Goal: Task Accomplishment & Management: Manage account settings

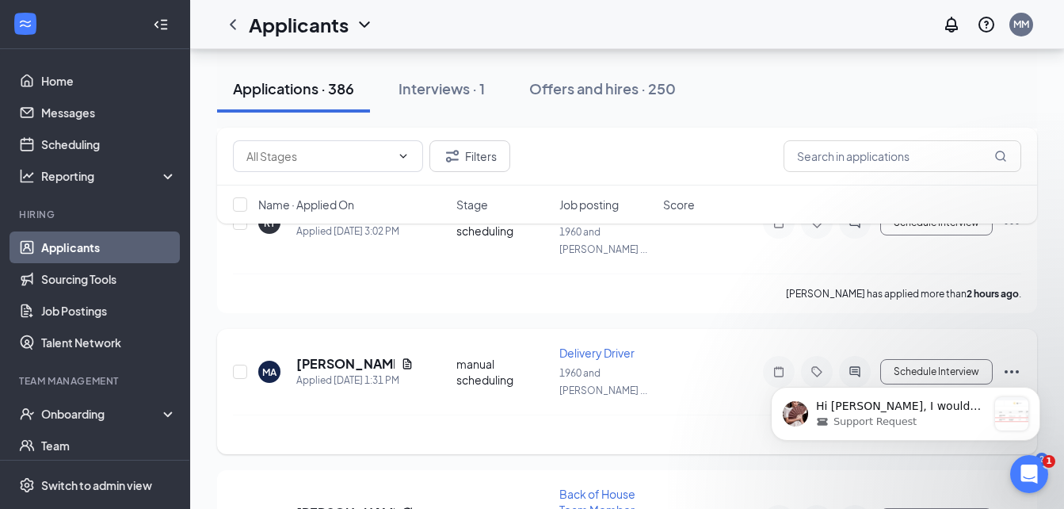
scroll to position [555, 0]
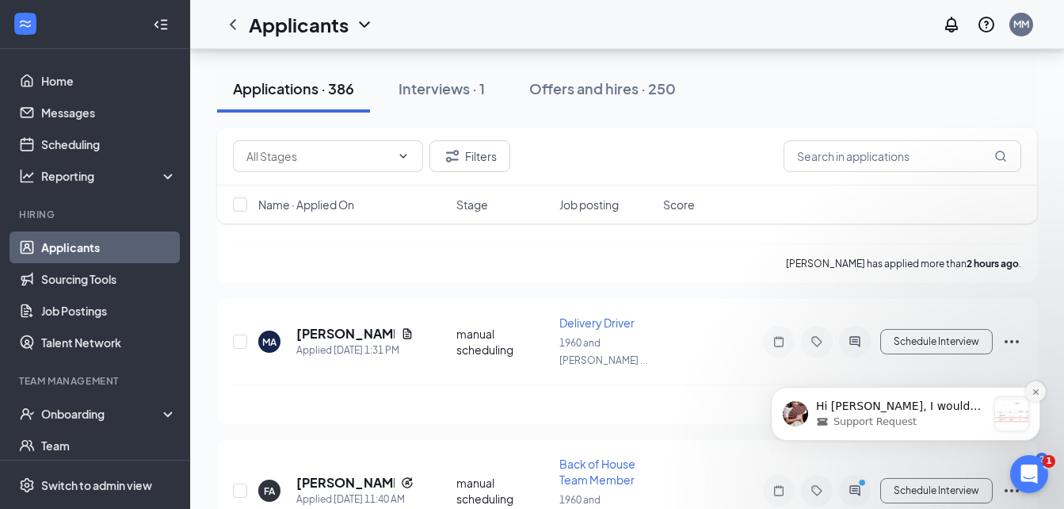
click at [1039, 396] on button "Dismiss notification" at bounding box center [1035, 391] width 21 height 21
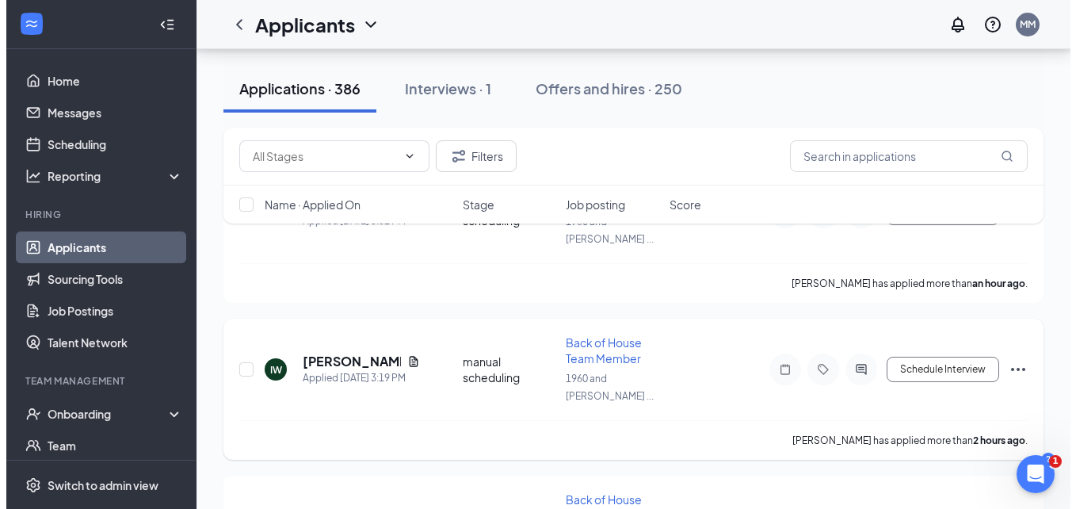
scroll to position [238, 0]
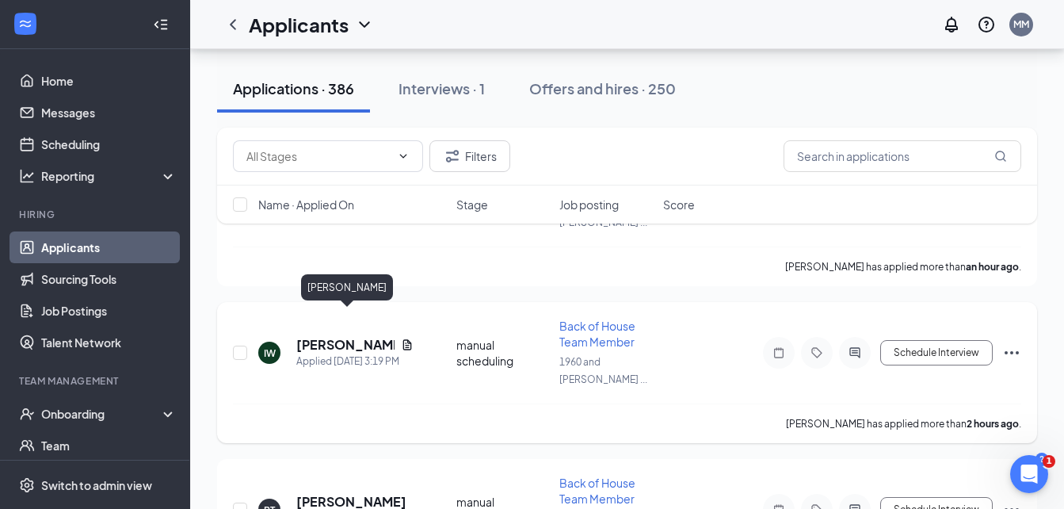
click at [353, 336] on h5 "[PERSON_NAME]" at bounding box center [345, 344] width 98 height 17
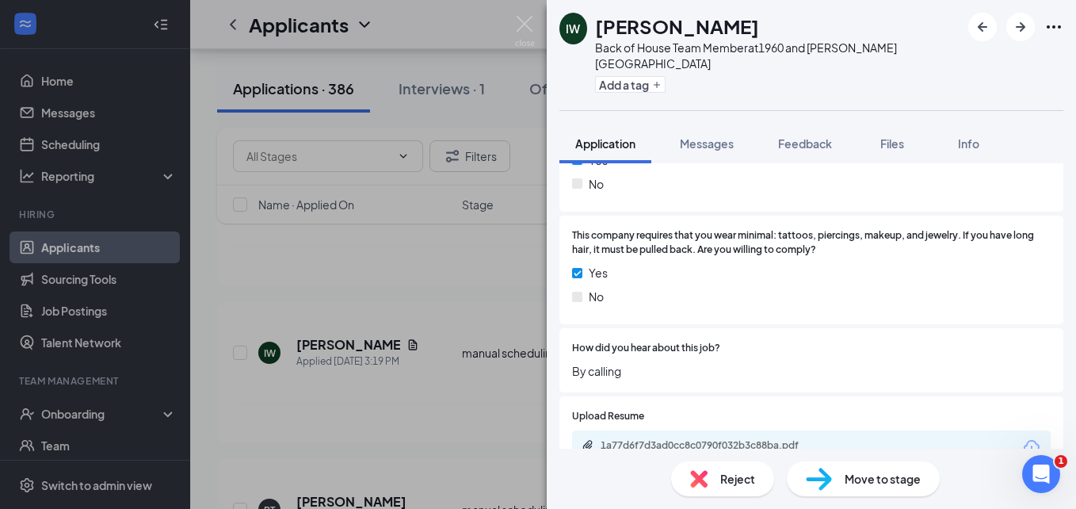
scroll to position [1791, 0]
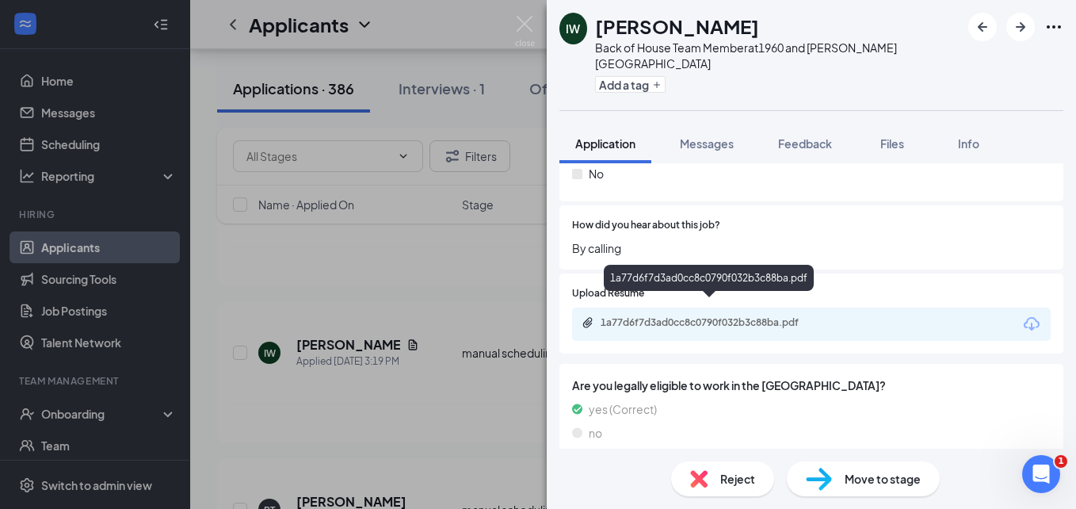
click at [745, 316] on div "1a77d6f7d3ad0cc8c0790f032b3c88ba.pdf" at bounding box center [712, 322] width 222 height 13
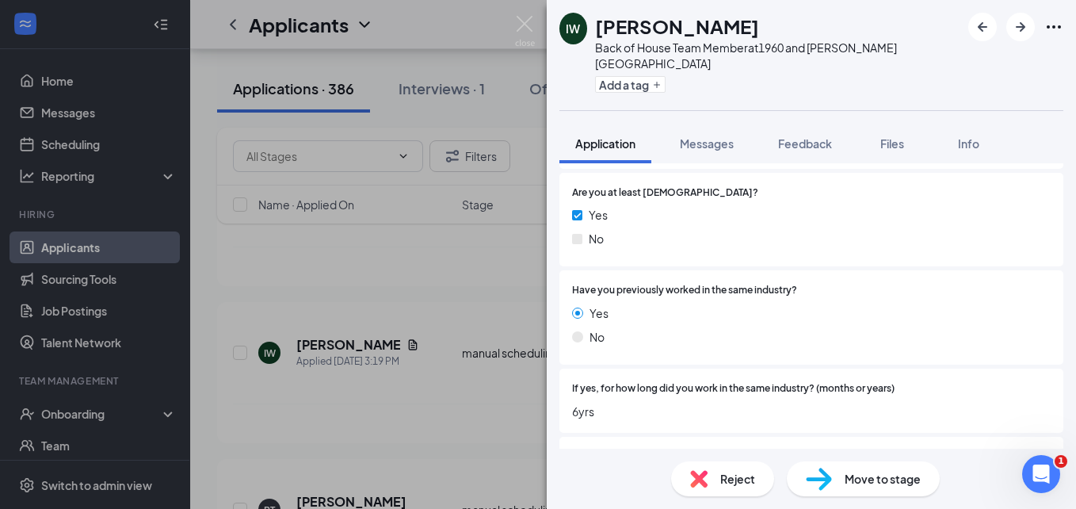
scroll to position [0, 0]
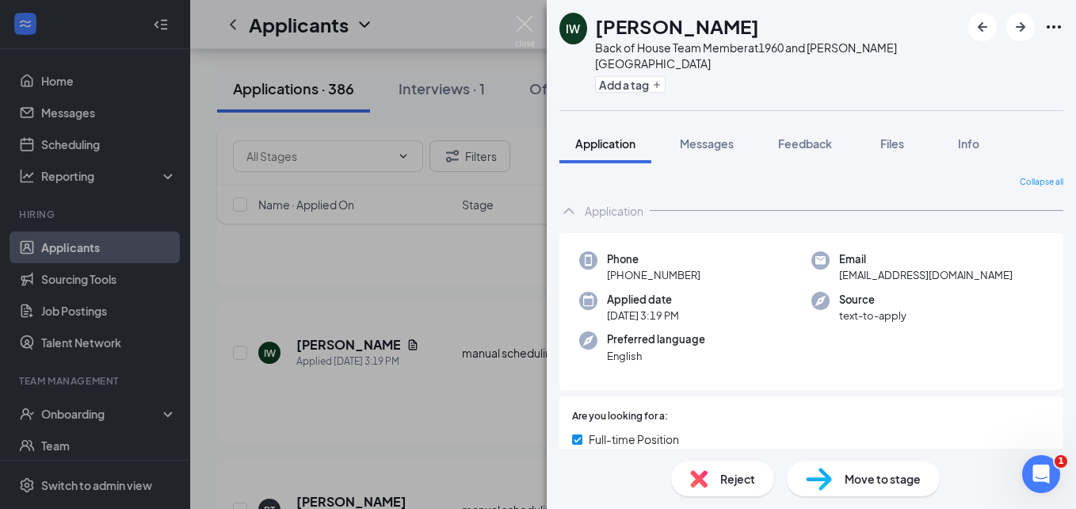
click at [828, 484] on img at bounding box center [819, 478] width 26 height 23
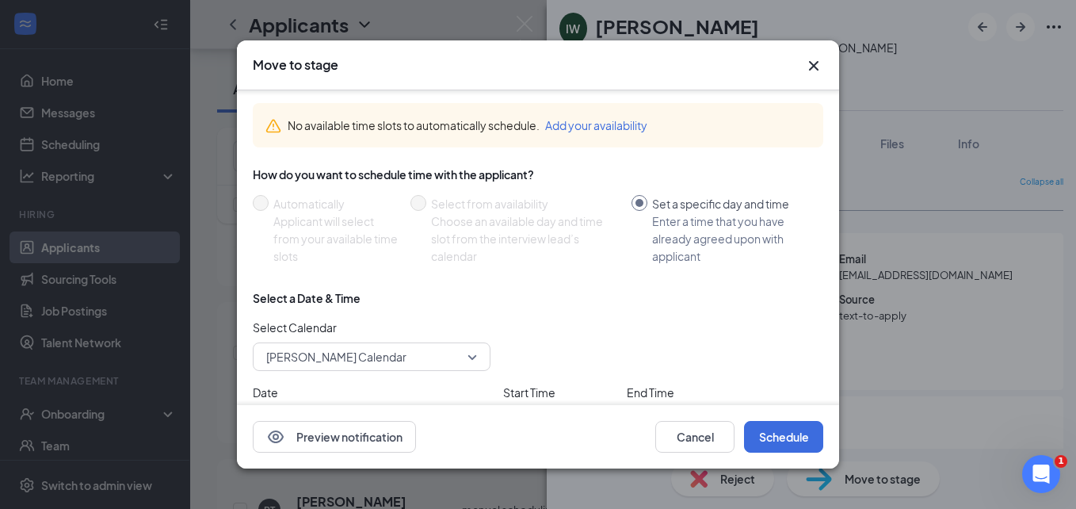
scroll to position [134, 0]
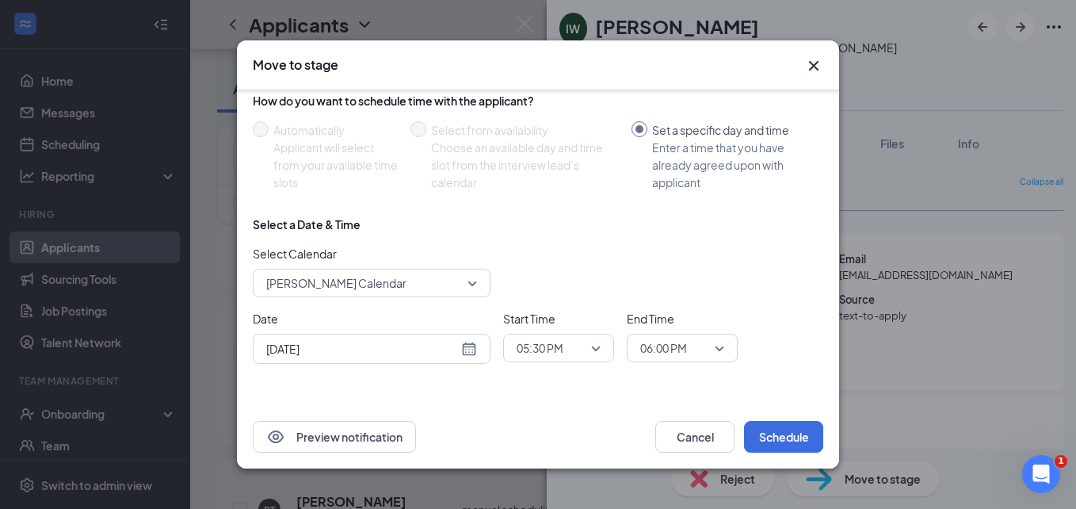
click at [478, 341] on div "[DATE]" at bounding box center [372, 349] width 238 height 30
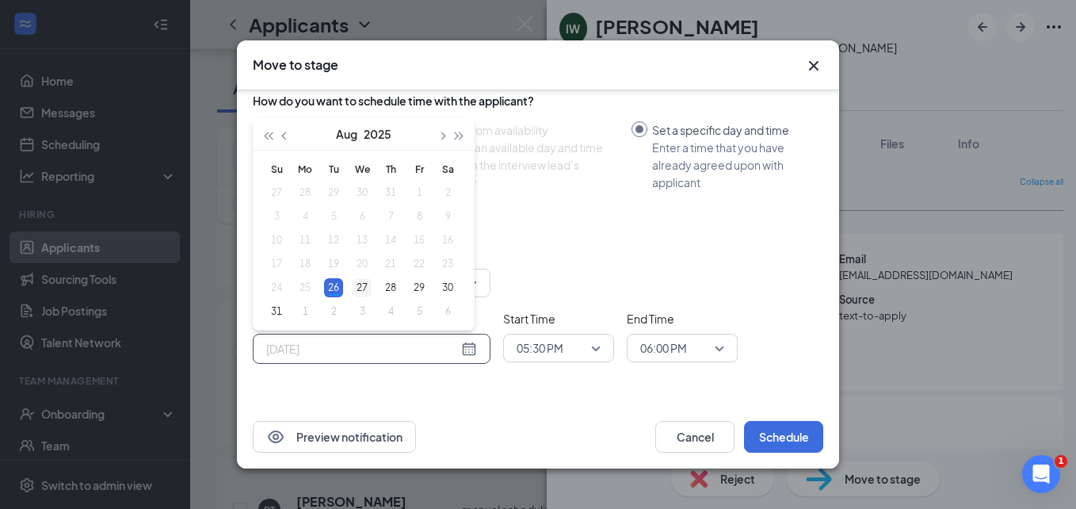
click at [367, 285] on div "27" at bounding box center [362, 287] width 19 height 19
type input "[DATE]"
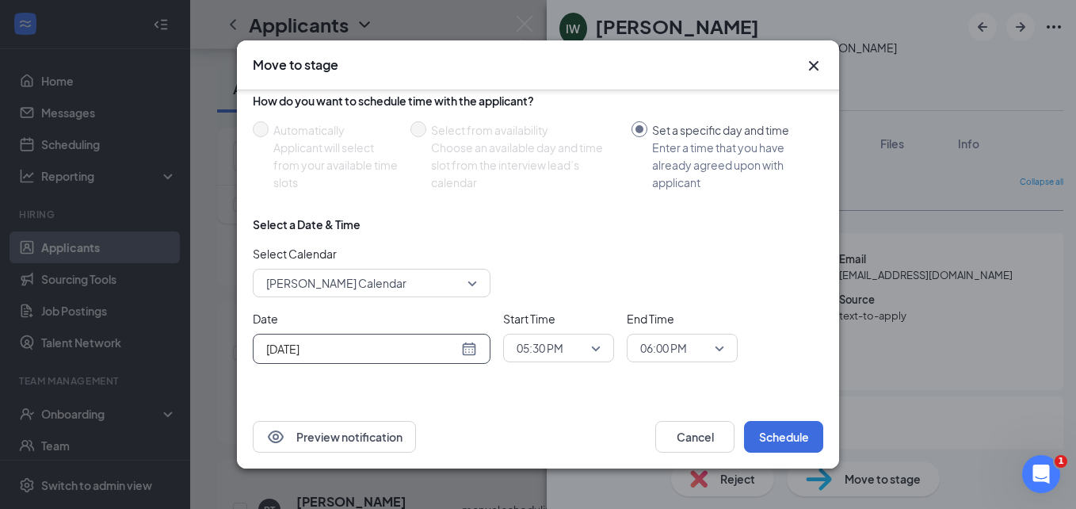
click at [599, 350] on span "05:30 PM" at bounding box center [559, 348] width 84 height 24
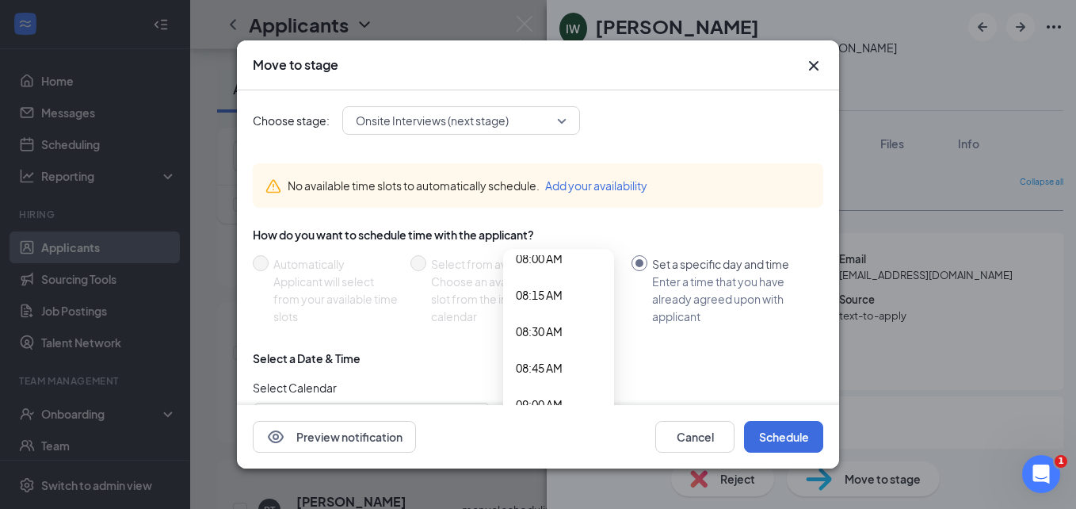
scroll to position [1268, 0]
click at [545, 317] on span "09:00 AM" at bounding box center [539, 317] width 47 height 17
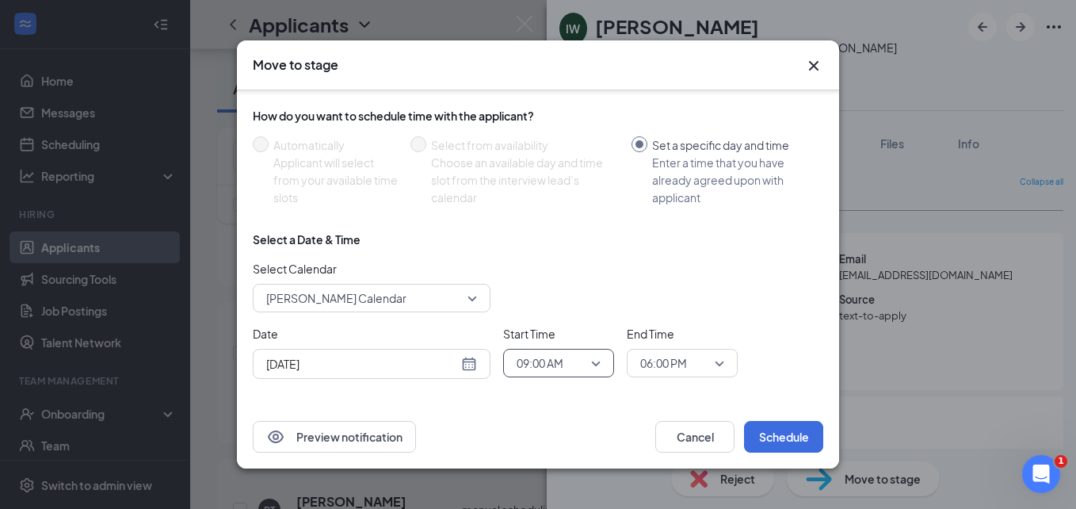
scroll to position [134, 0]
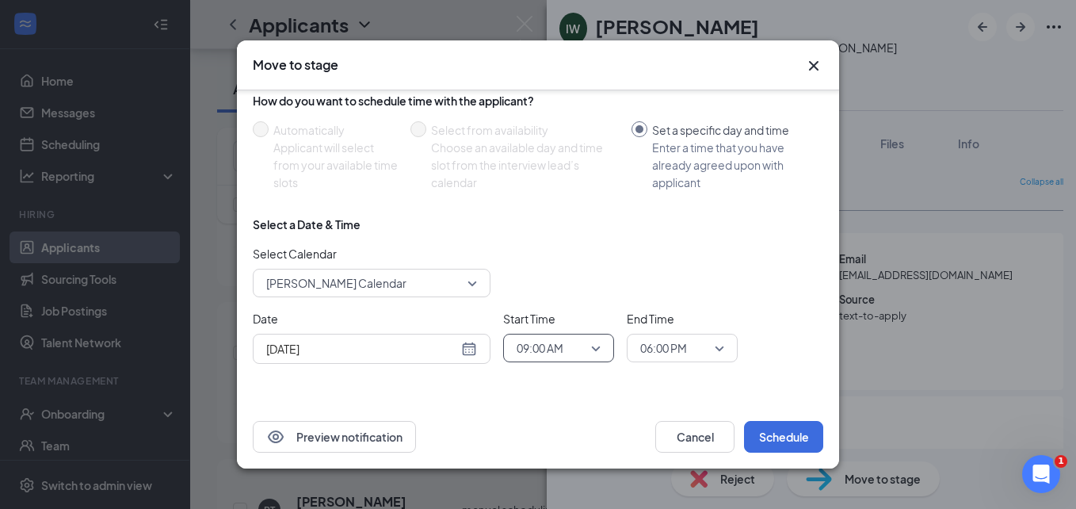
click at [720, 348] on span "06:00 PM" at bounding box center [682, 348] width 84 height 24
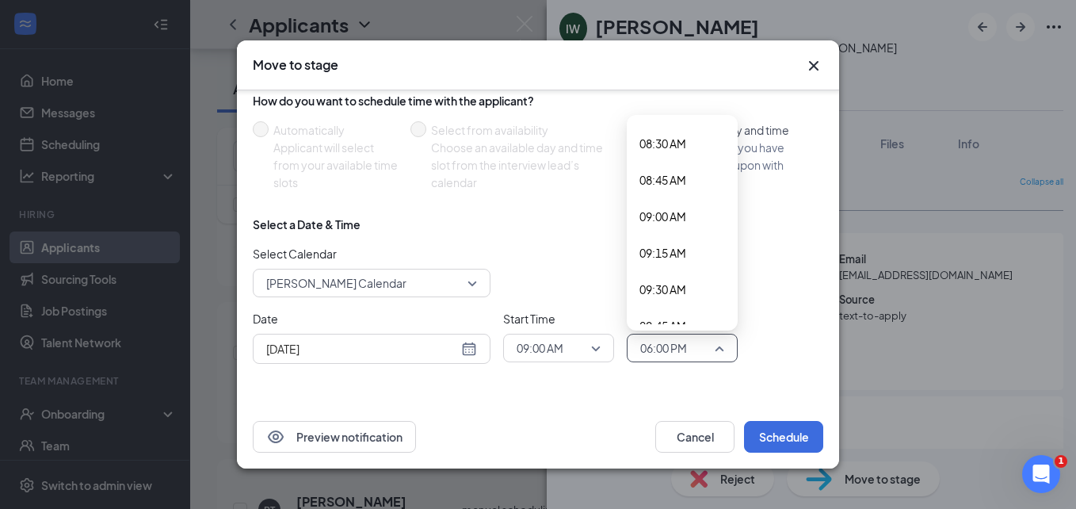
scroll to position [1267, 0]
click at [668, 220] on span "09:15 AM" at bounding box center [662, 220] width 47 height 17
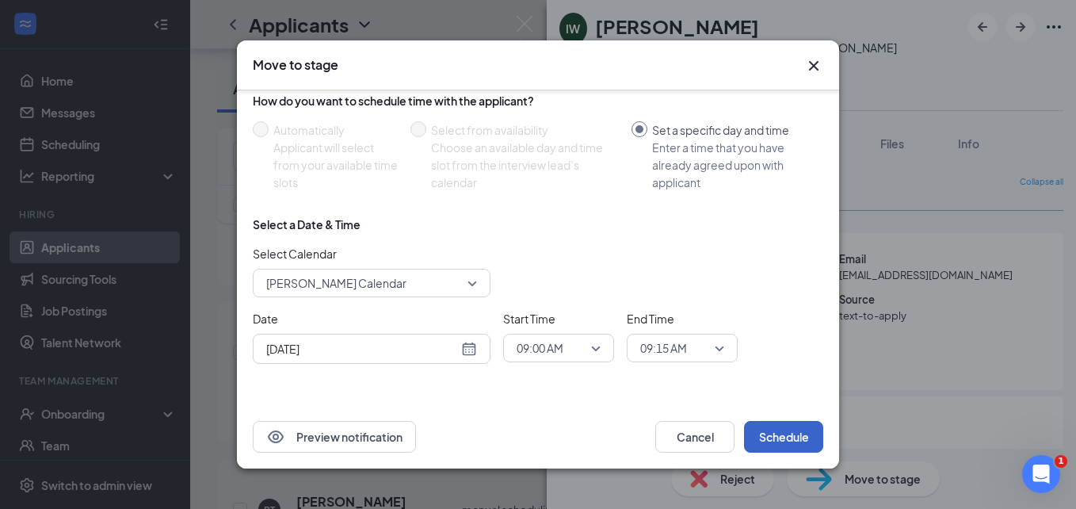
click at [772, 440] on button "Schedule" at bounding box center [783, 437] width 79 height 32
